Goal: Task Accomplishment & Management: Complete application form

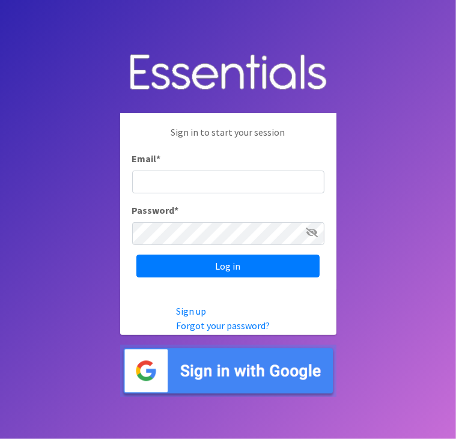
type input "j"
type input "r"
type input "[PERSON_NAME][EMAIL_ADDRESS][DOMAIN_NAME]"
click at [136, 255] on input "Log in" at bounding box center [227, 266] width 183 height 23
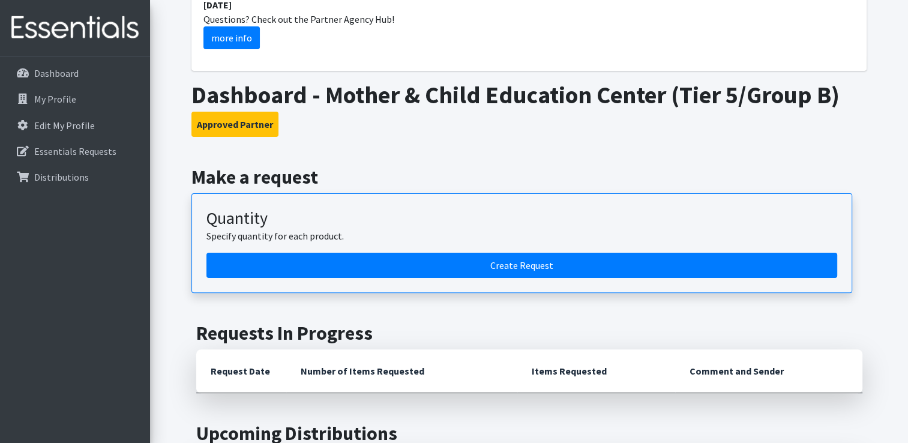
scroll to position [300, 0]
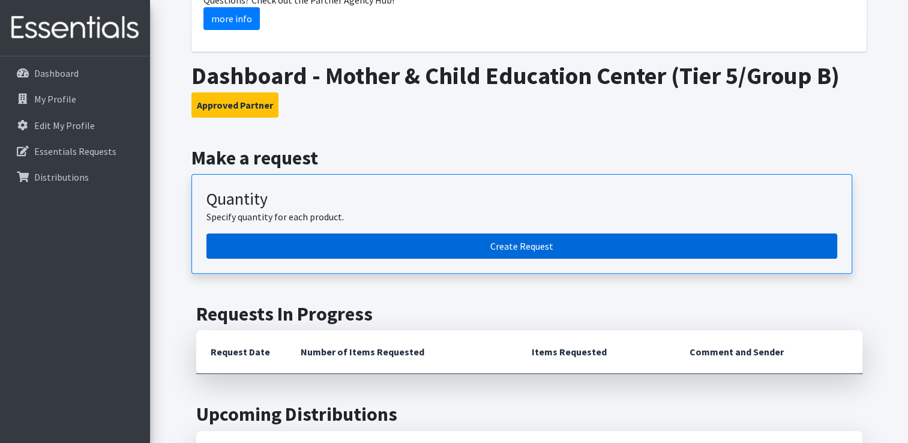
click at [446, 234] on link "Create Request" at bounding box center [522, 246] width 631 height 25
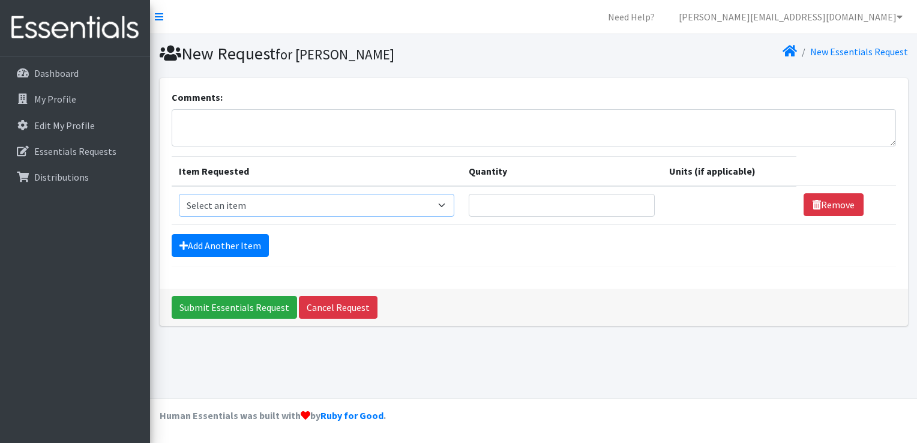
click at [450, 204] on select "Select an item Adult Briefs (Large, approx. 38"-56") Adult Briefs (Medium, appr…" at bounding box center [317, 205] width 276 height 23
select select "1188"
click at [179, 194] on select "Select an item Adult Briefs (Large, approx. 38"-56") Adult Briefs (Medium, appr…" at bounding box center [317, 205] width 276 height 23
click at [246, 246] on link "Add Another Item" at bounding box center [220, 245] width 97 height 23
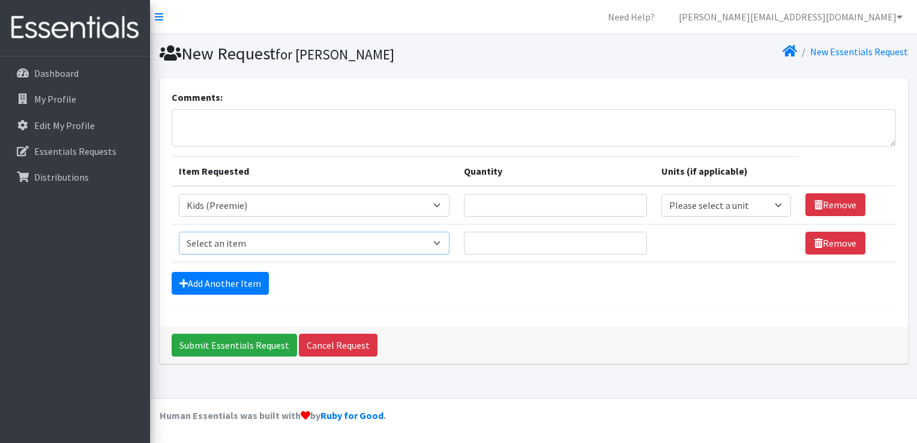
click at [312, 237] on select "Select an item Adult Briefs (Large, approx. 38"-56") Adult Briefs (Medium, appr…" at bounding box center [314, 243] width 271 height 23
select select "1187"
click at [179, 232] on select "Select an item Adult Briefs (Large, approx. 38"-56") Adult Briefs (Medium, appr…" at bounding box center [314, 243] width 271 height 23
click at [256, 281] on link "Add Another Item" at bounding box center [220, 283] width 97 height 23
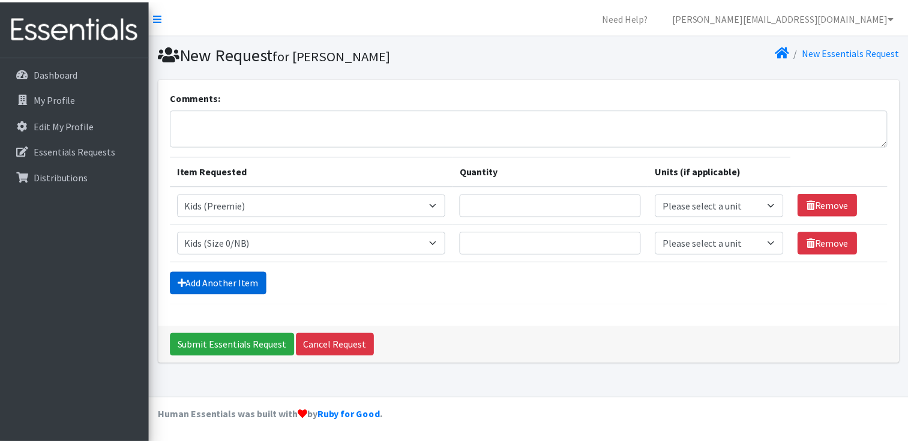
scroll to position [11, 0]
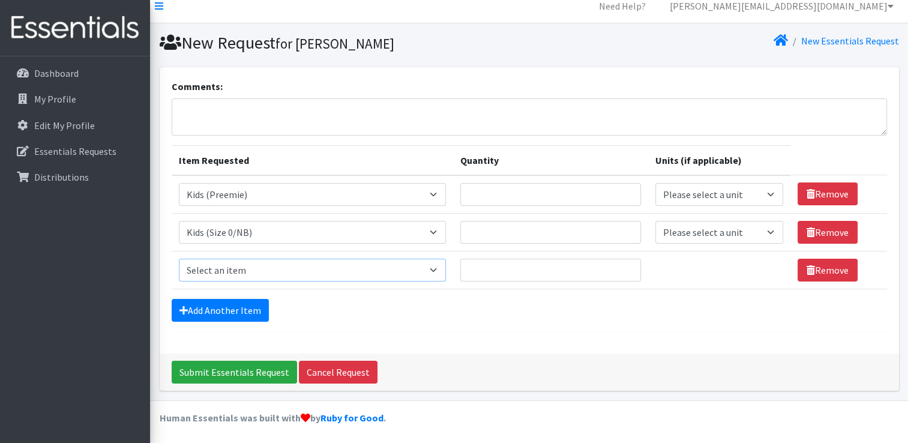
click at [255, 269] on select "Select an item Adult Briefs (Large, approx. 38"-56") Adult Briefs (Medium, appr…" at bounding box center [313, 270] width 268 height 23
select select "1186"
click at [179, 259] on select "Select an item Adult Briefs (Large, approx. 38"-56") Adult Briefs (Medium, appr…" at bounding box center [313, 270] width 268 height 23
click at [223, 309] on link "Add Another Item" at bounding box center [220, 310] width 97 height 23
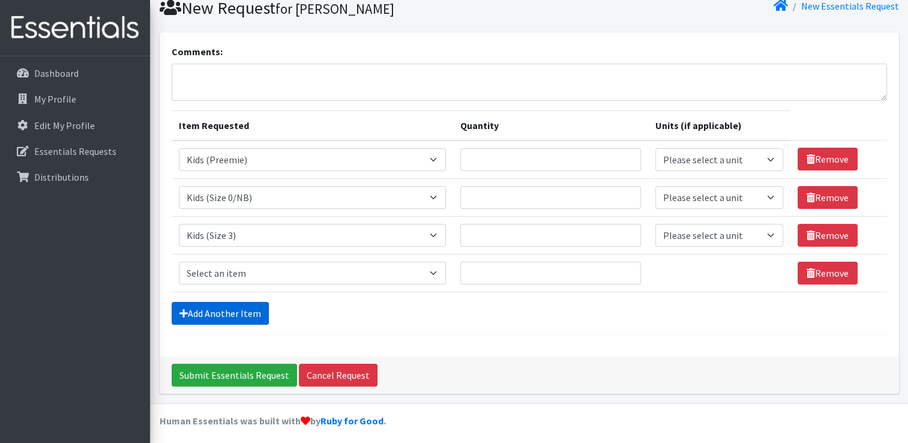
scroll to position [49, 0]
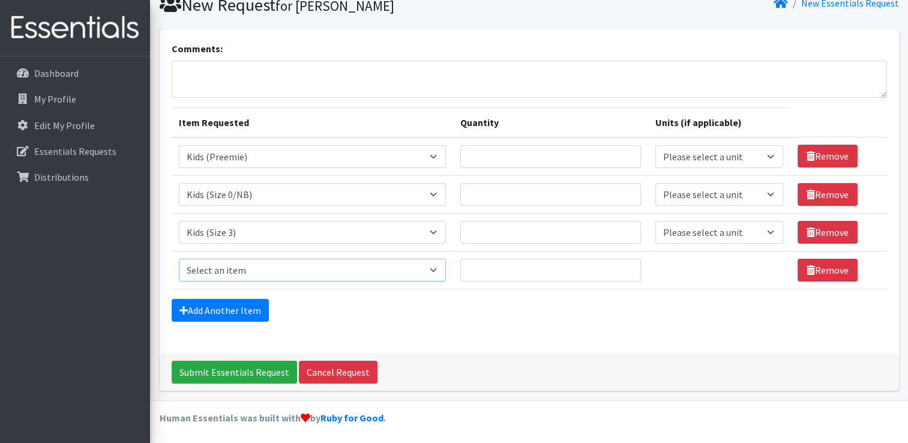
click at [264, 275] on select "Select an item Adult Briefs (Large, approx. 38"-56") Adult Briefs (Medium, appr…" at bounding box center [313, 270] width 268 height 23
select select "1162"
click at [179, 259] on select "Select an item Adult Briefs (Large, approx. 38"-56") Adult Briefs (Medium, appr…" at bounding box center [313, 270] width 268 height 23
click at [226, 308] on link "Add Another Item" at bounding box center [220, 310] width 97 height 23
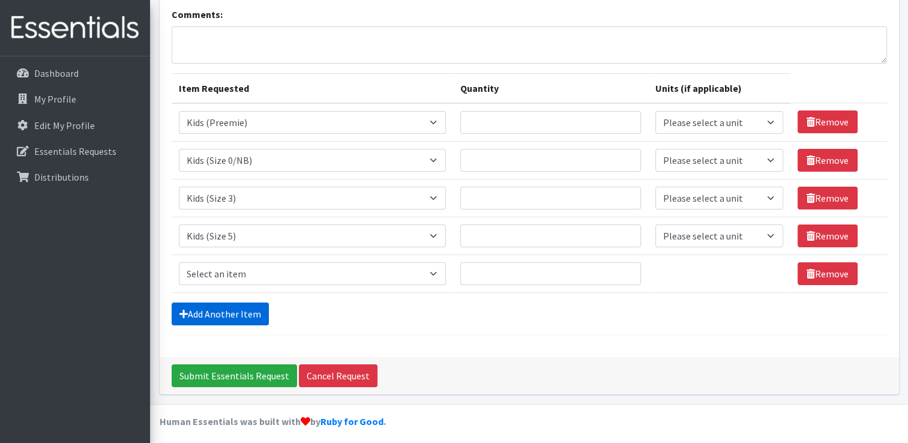
scroll to position [86, 0]
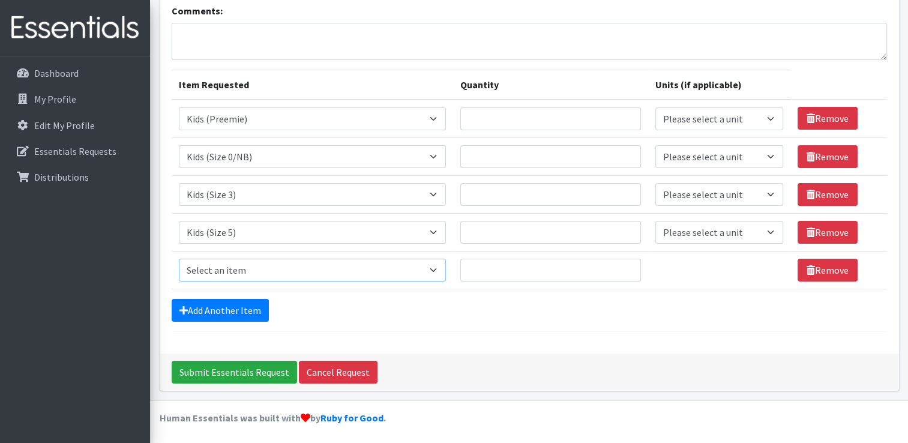
click at [257, 268] on select "Select an item Adult Briefs (Large, approx. 38"-56") Adult Briefs (Medium, appr…" at bounding box center [313, 270] width 268 height 23
select select "1164"
click at [179, 259] on select "Select an item Adult Briefs (Large, approx. 38"-56") Adult Briefs (Medium, appr…" at bounding box center [313, 270] width 268 height 23
click at [232, 301] on link "Add Another Item" at bounding box center [220, 310] width 97 height 23
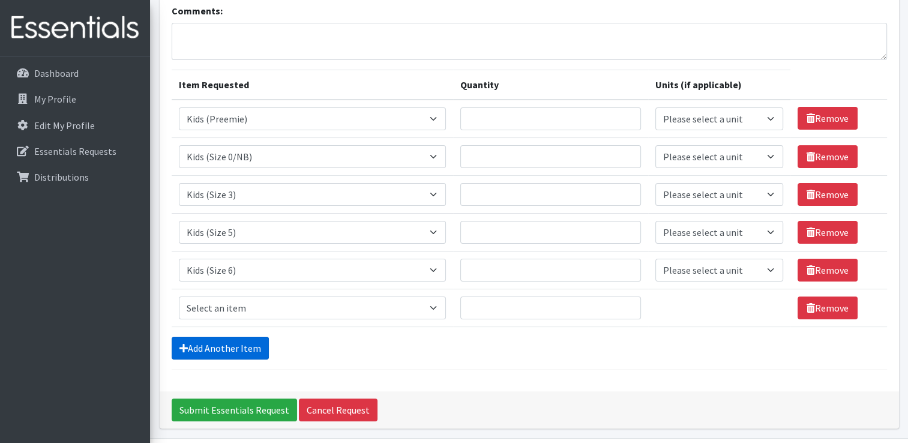
scroll to position [124, 0]
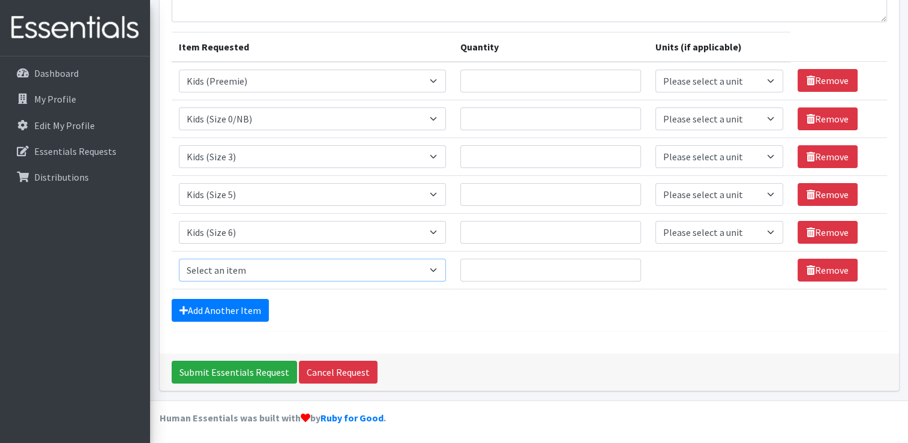
click at [240, 261] on select "Select an item Adult Briefs (Large, approx. 38"-56") Adult Briefs (Medium, appr…" at bounding box center [313, 270] width 268 height 23
select select "1631"
click at [179, 259] on select "Select an item Adult Briefs (Large, approx. 38"-56") Adult Briefs (Medium, appr…" at bounding box center [313, 270] width 268 height 23
click at [238, 301] on link "Add Another Item" at bounding box center [220, 310] width 97 height 23
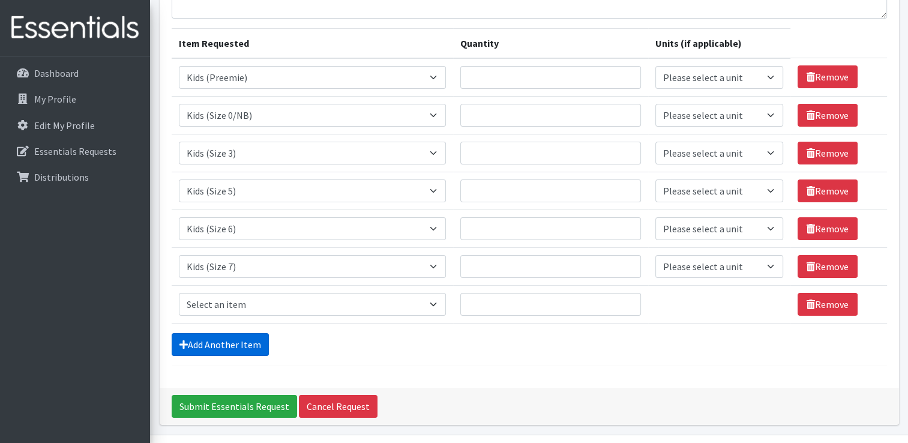
scroll to position [161, 0]
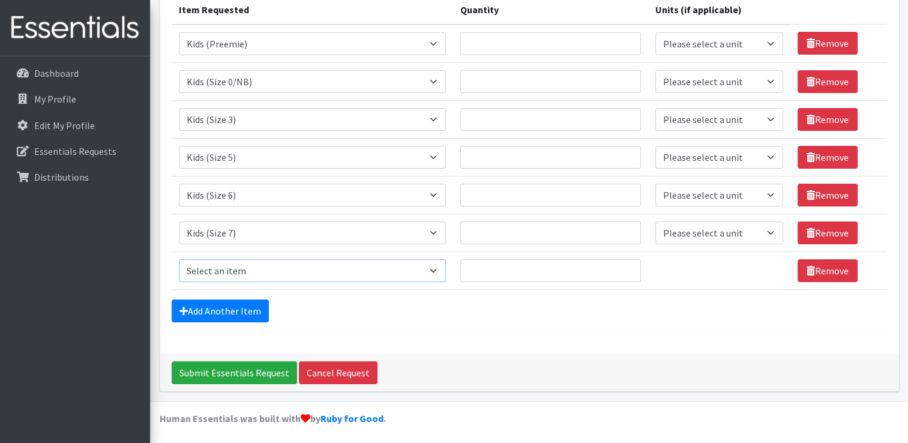
click at [265, 262] on select "Select an item Adult Briefs (Large, approx. 38"-56") Adult Briefs (Medium, appr…" at bounding box center [313, 270] width 268 height 23
select select "1169"
click at [179, 259] on select "Select an item Adult Briefs (Large, approx. 38"-56") Adult Briefs (Medium, appr…" at bounding box center [313, 270] width 268 height 23
click at [257, 311] on link "Add Another Item" at bounding box center [220, 311] width 97 height 23
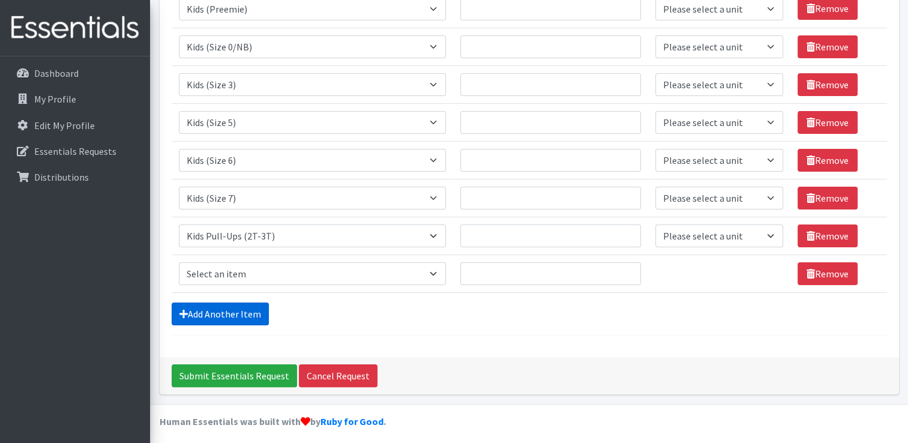
scroll to position [199, 0]
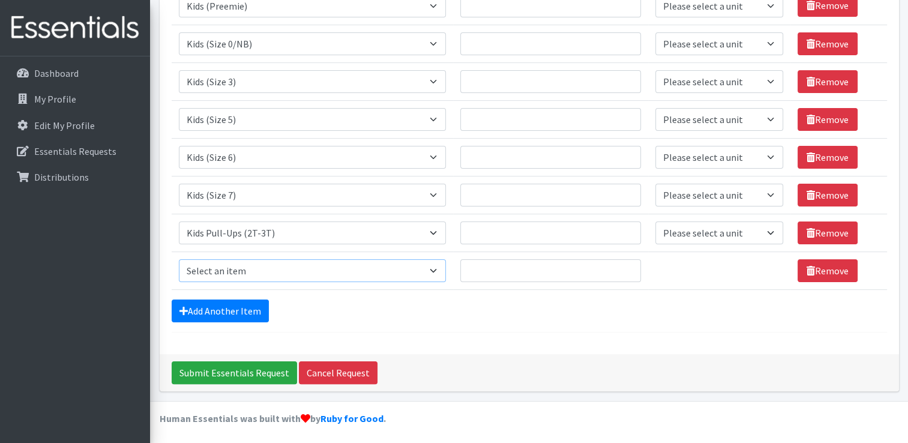
click at [267, 269] on select "Select an item Adult Briefs (Large, approx. 38"-56") Adult Briefs (Medium, appr…" at bounding box center [313, 270] width 268 height 23
select select "1171"
click at [179, 259] on select "Select an item Adult Briefs (Large, approx. 38"-56") Adult Briefs (Medium, appr…" at bounding box center [313, 270] width 268 height 23
click at [240, 307] on link "Add Another Item" at bounding box center [220, 311] width 97 height 23
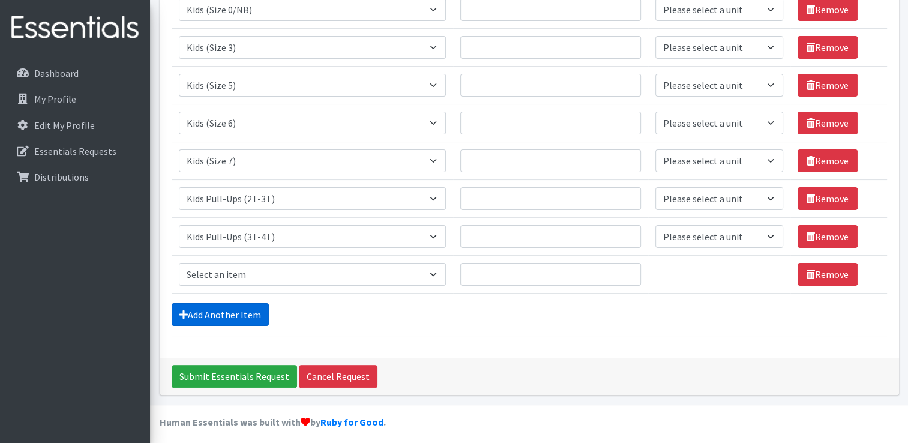
scroll to position [237, 0]
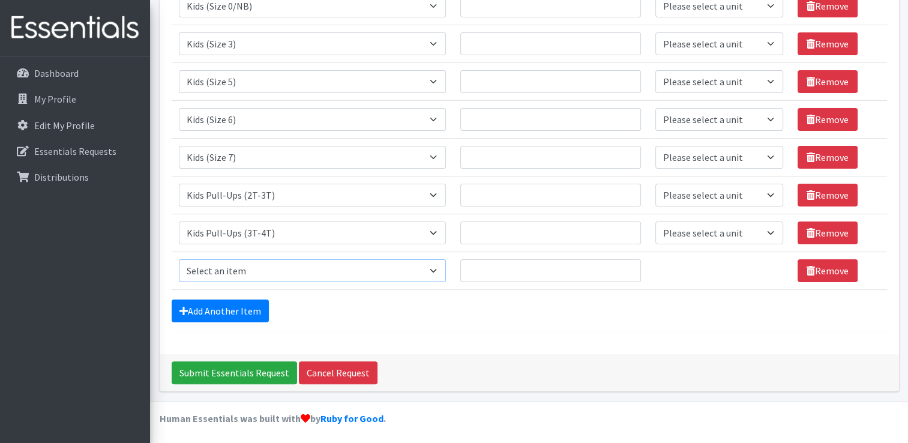
click at [262, 273] on select "Select an item Adult Briefs (Large, approx. 38"-56") Adult Briefs (Medium, appr…" at bounding box center [313, 270] width 268 height 23
select select "1185"
click at [179, 259] on select "Select an item Adult Briefs (Large, approx. 38"-56") Adult Briefs (Medium, appr…" at bounding box center [313, 270] width 268 height 23
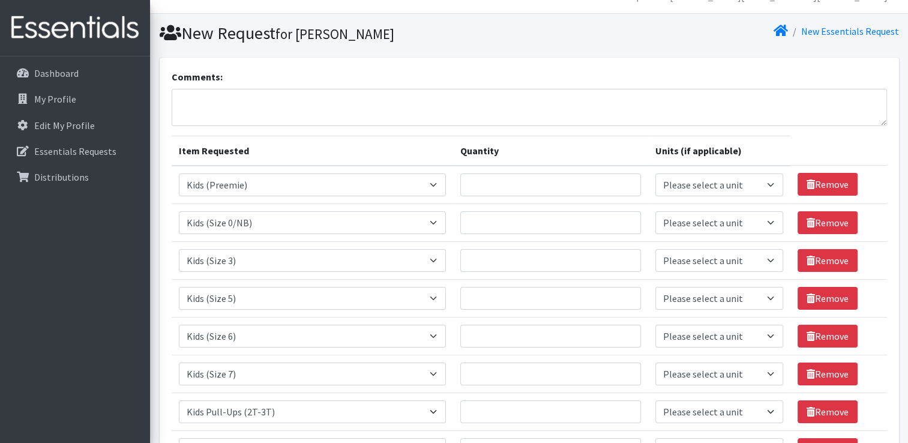
scroll to position [0, 0]
